Goal: Transaction & Acquisition: Purchase product/service

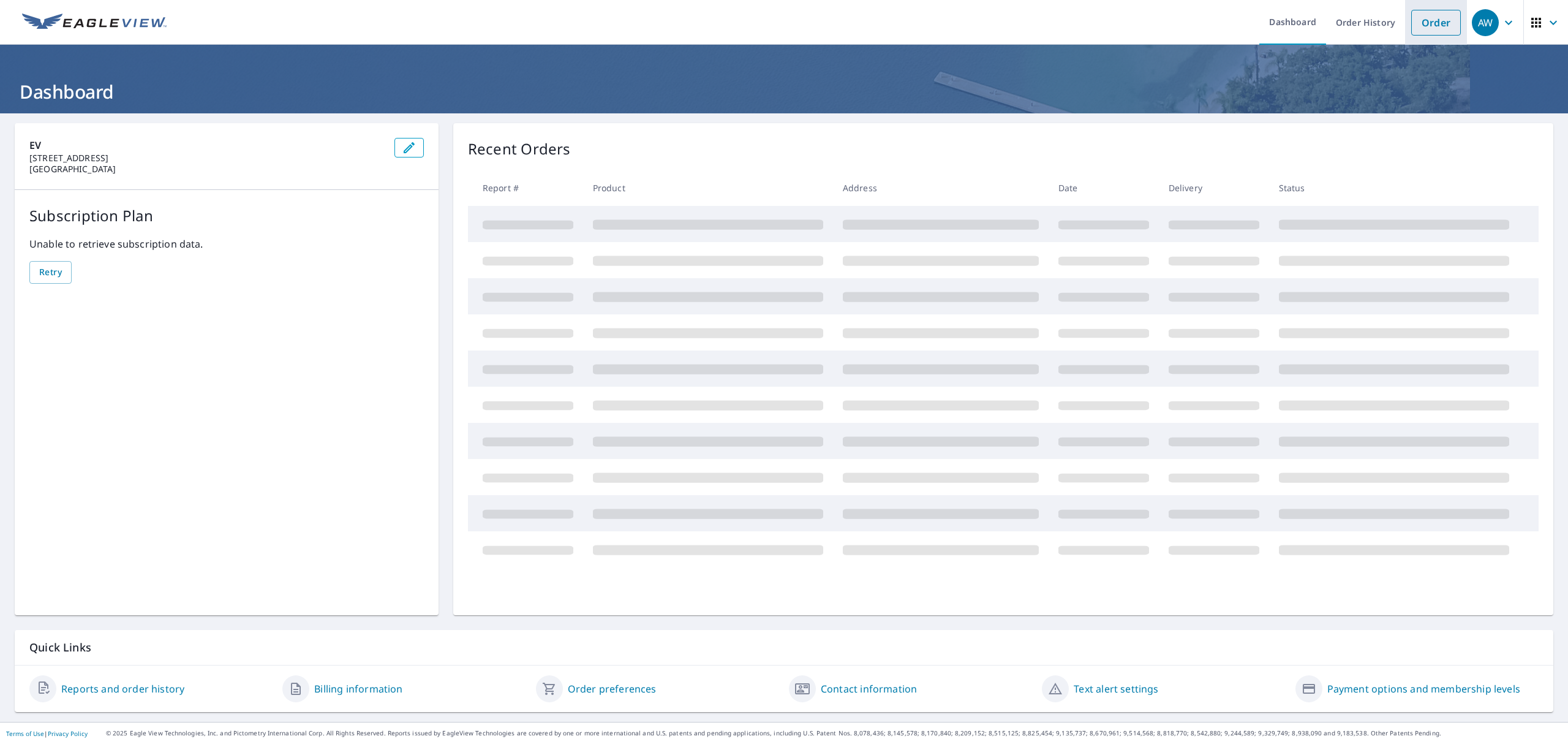
click at [1429, 23] on link "Order" at bounding box center [1436, 23] width 49 height 26
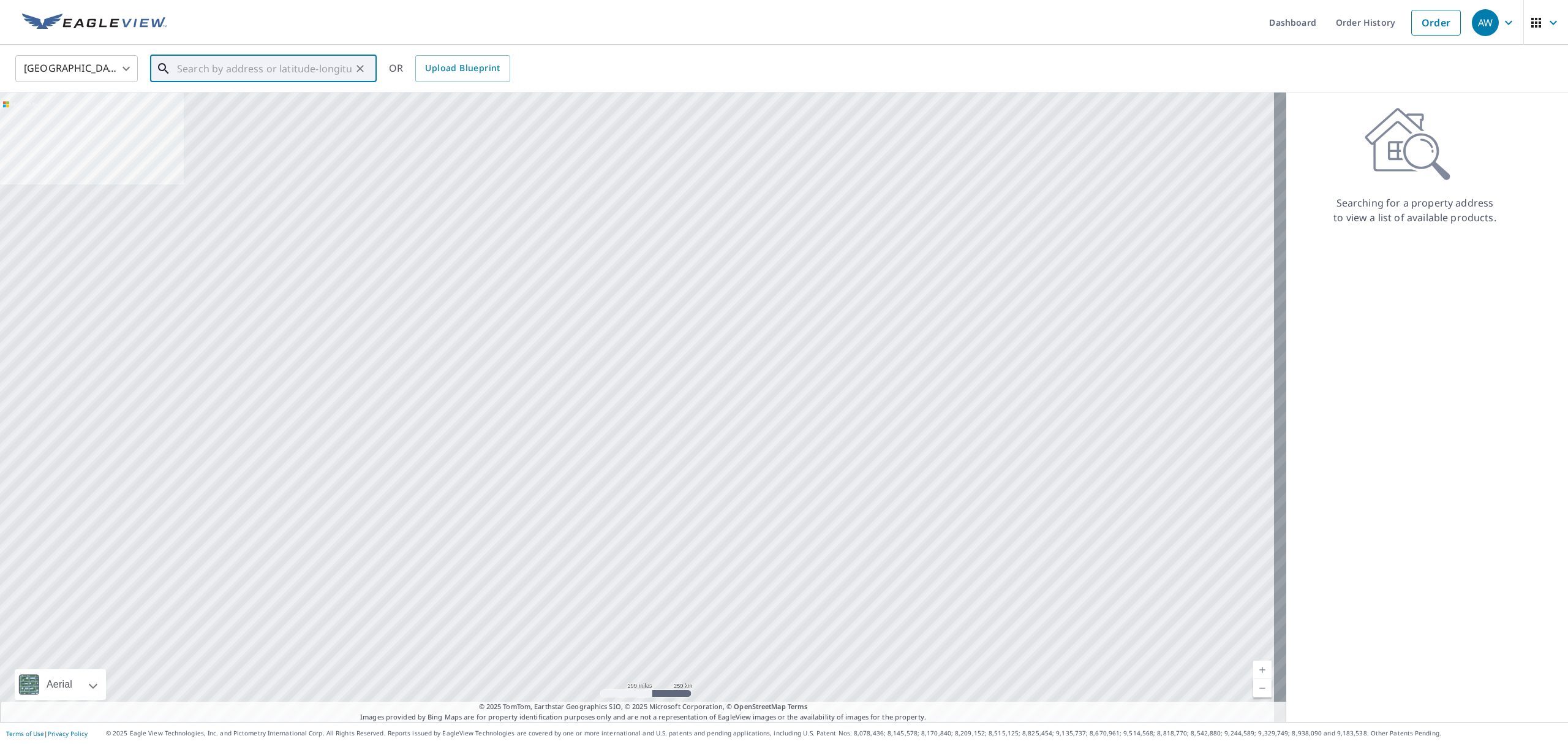
click at [289, 71] on input "text" at bounding box center [264, 68] width 175 height 35
click at [298, 120] on p "[GEOGRAPHIC_DATA]" at bounding box center [270, 117] width 192 height 12
type input "[STREET_ADDRESS]"
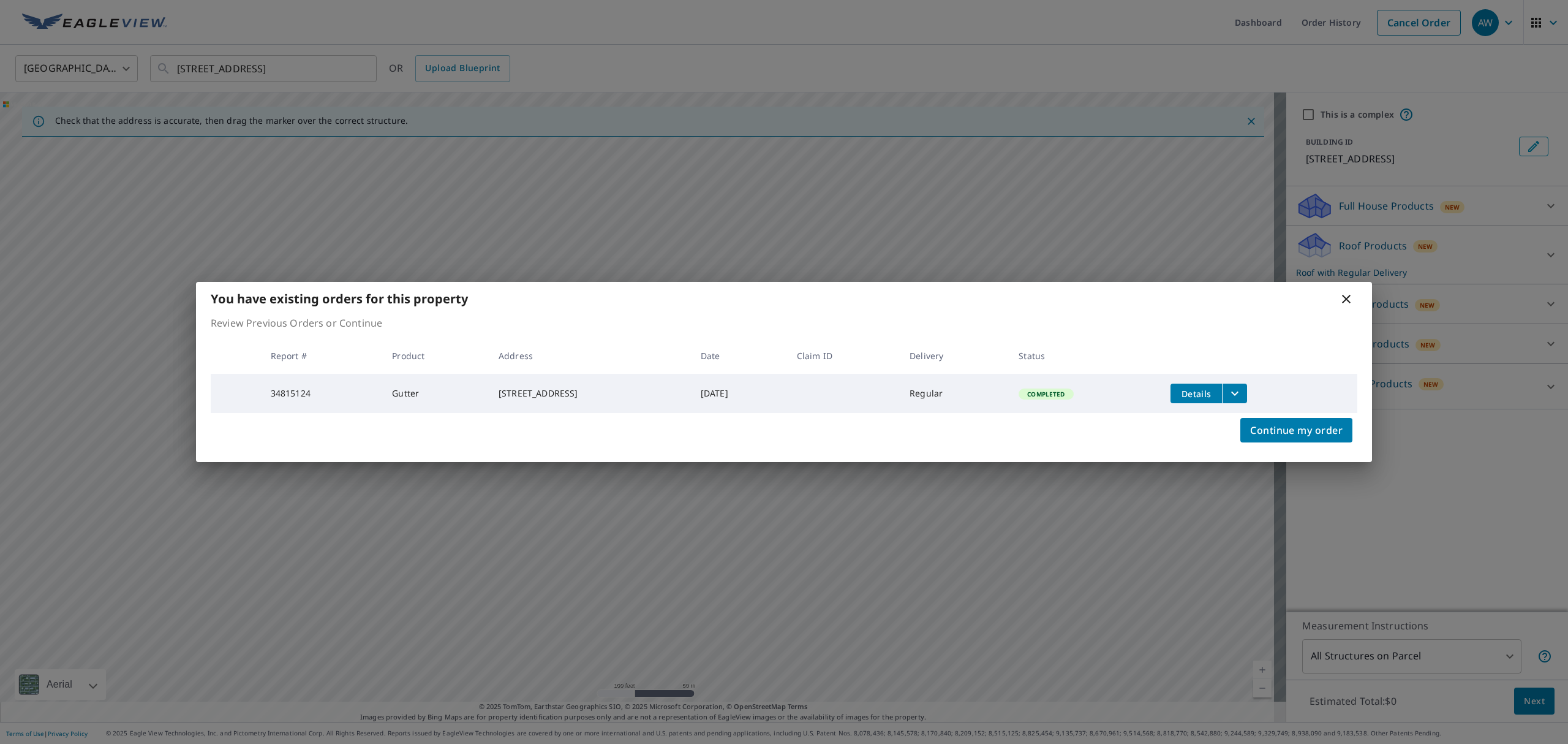
click at [1348, 292] on icon at bounding box center [1346, 299] width 15 height 15
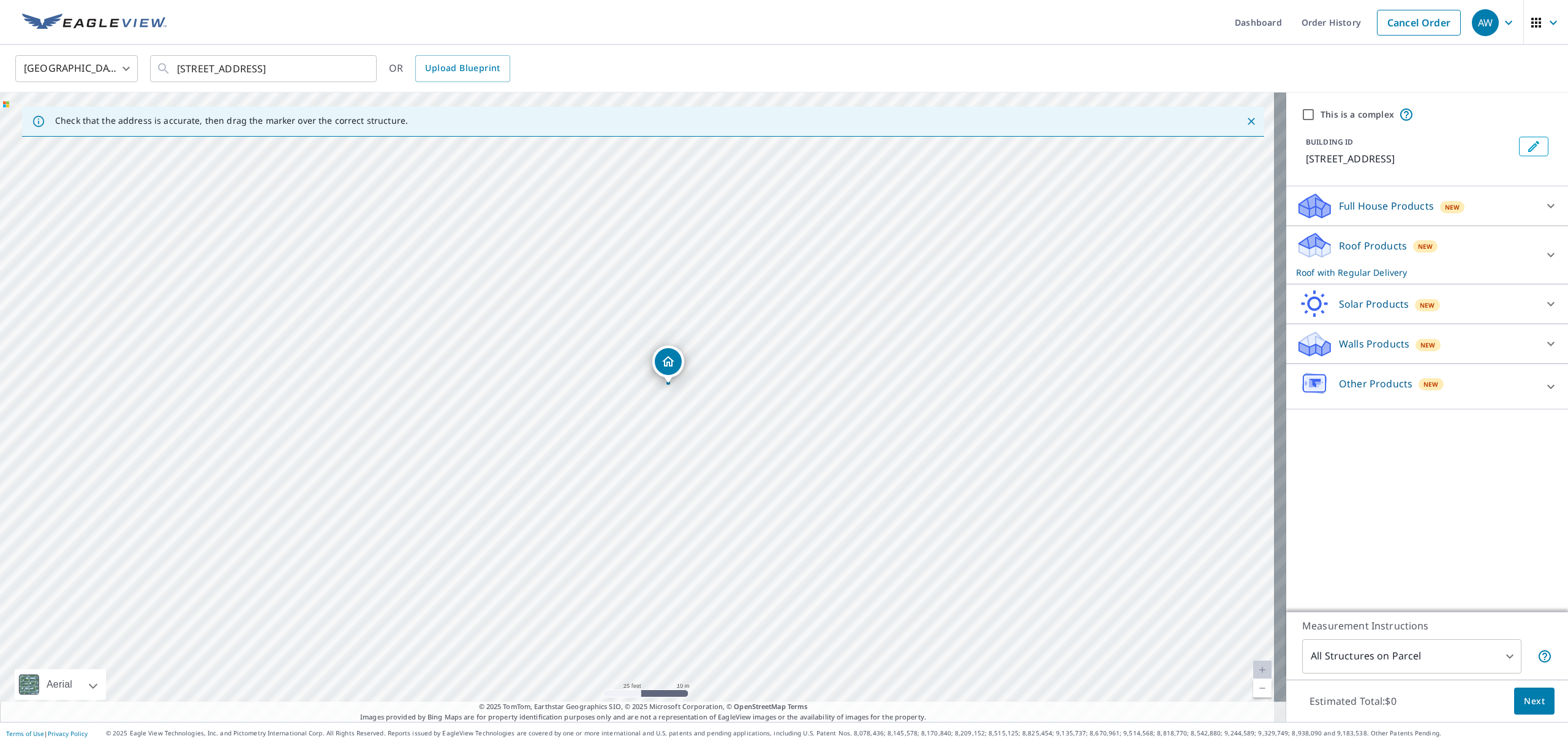
drag, startPoint x: 681, startPoint y: 386, endPoint x: 666, endPoint y: 378, distance: 17.0
click at [1367, 253] on p "Roof Products" at bounding box center [1372, 245] width 68 height 15
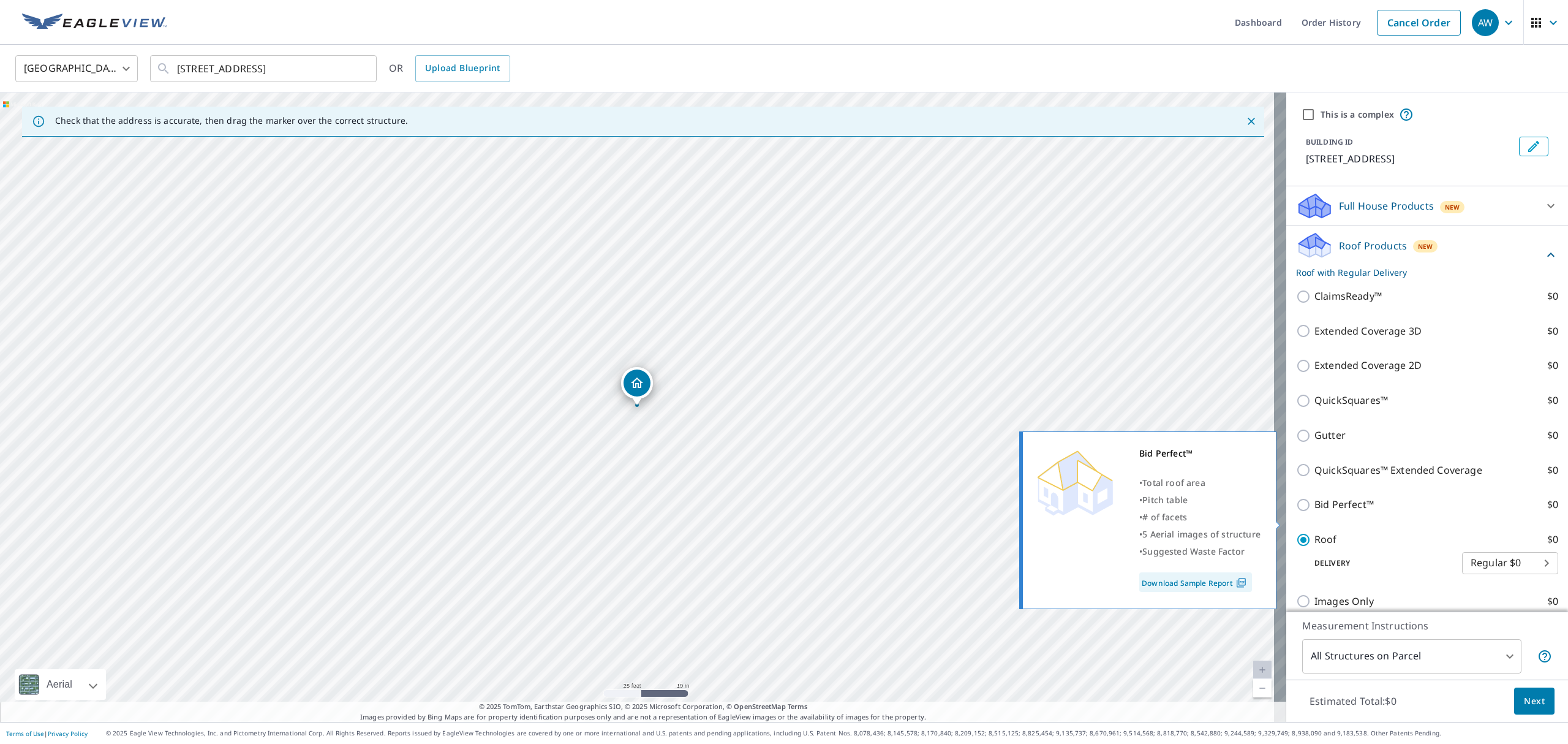
scroll to position [245, 0]
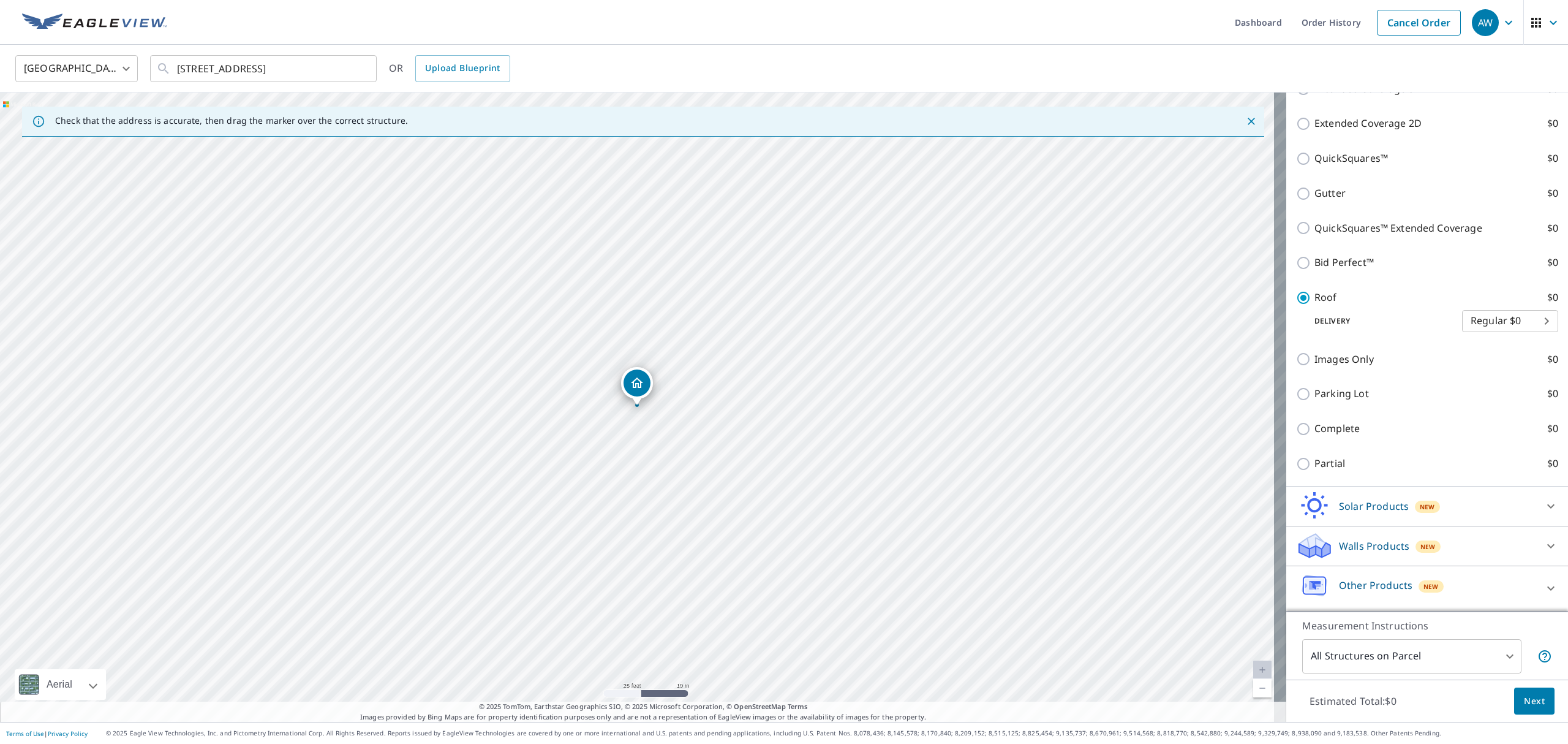
click at [1524, 708] on span "Next" at bounding box center [1534, 702] width 21 height 16
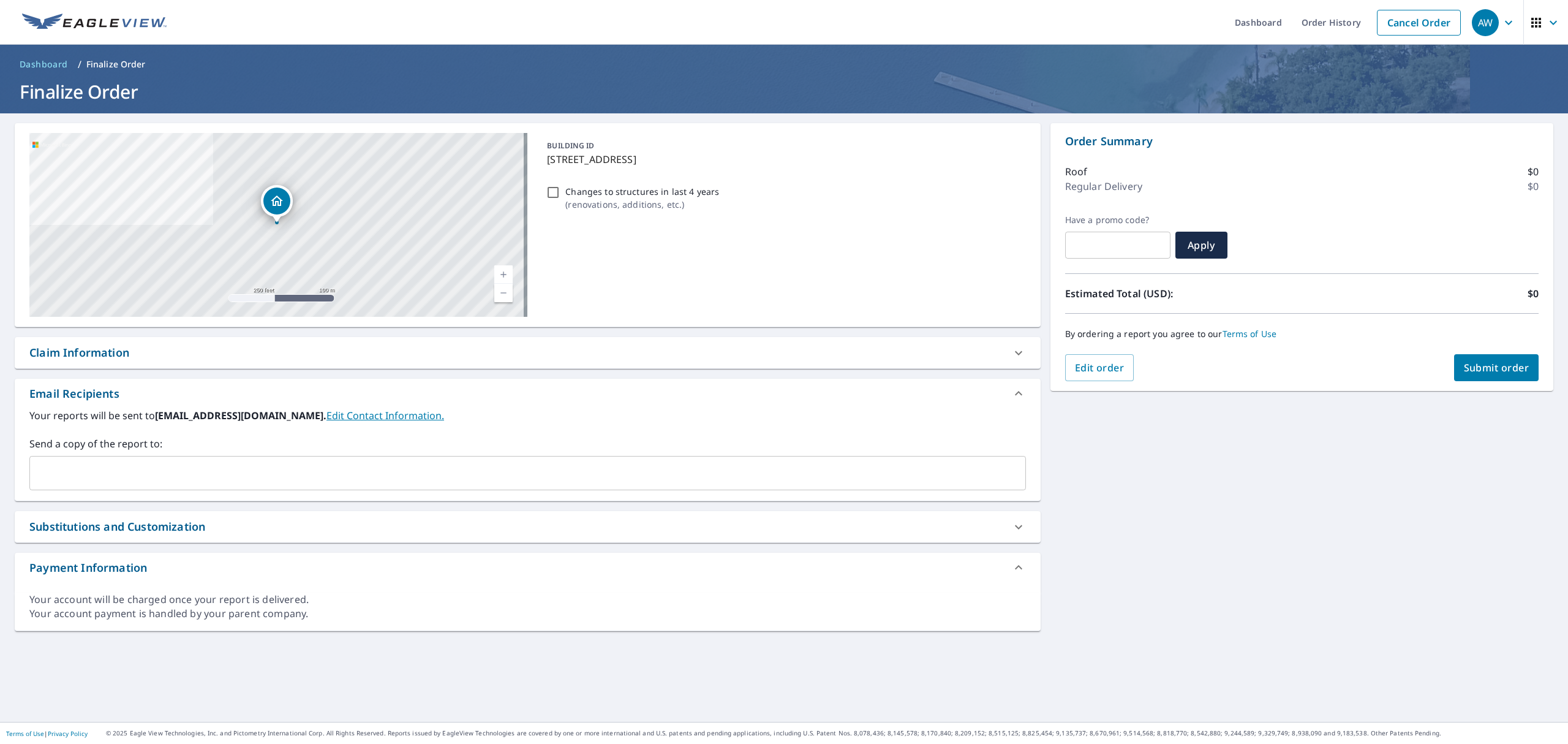
click at [483, 473] on input "text" at bounding box center [518, 473] width 967 height 23
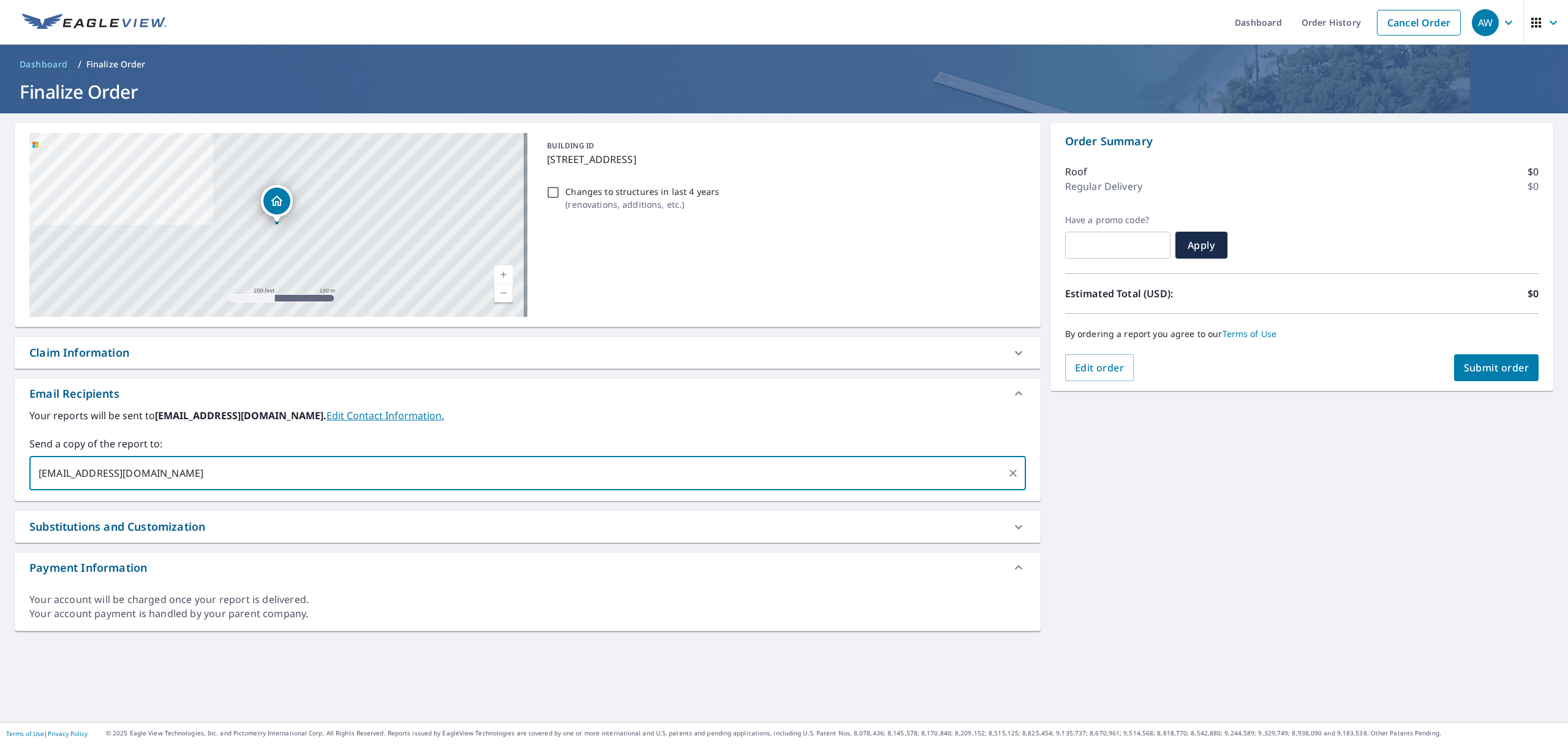
type input "[EMAIL_ADDRESS][DOMAIN_NAME]"
click at [1468, 368] on span "Submit order" at bounding box center [1496, 367] width 65 height 13
checkbox input "true"
